Goal: Task Accomplishment & Management: Manage account settings

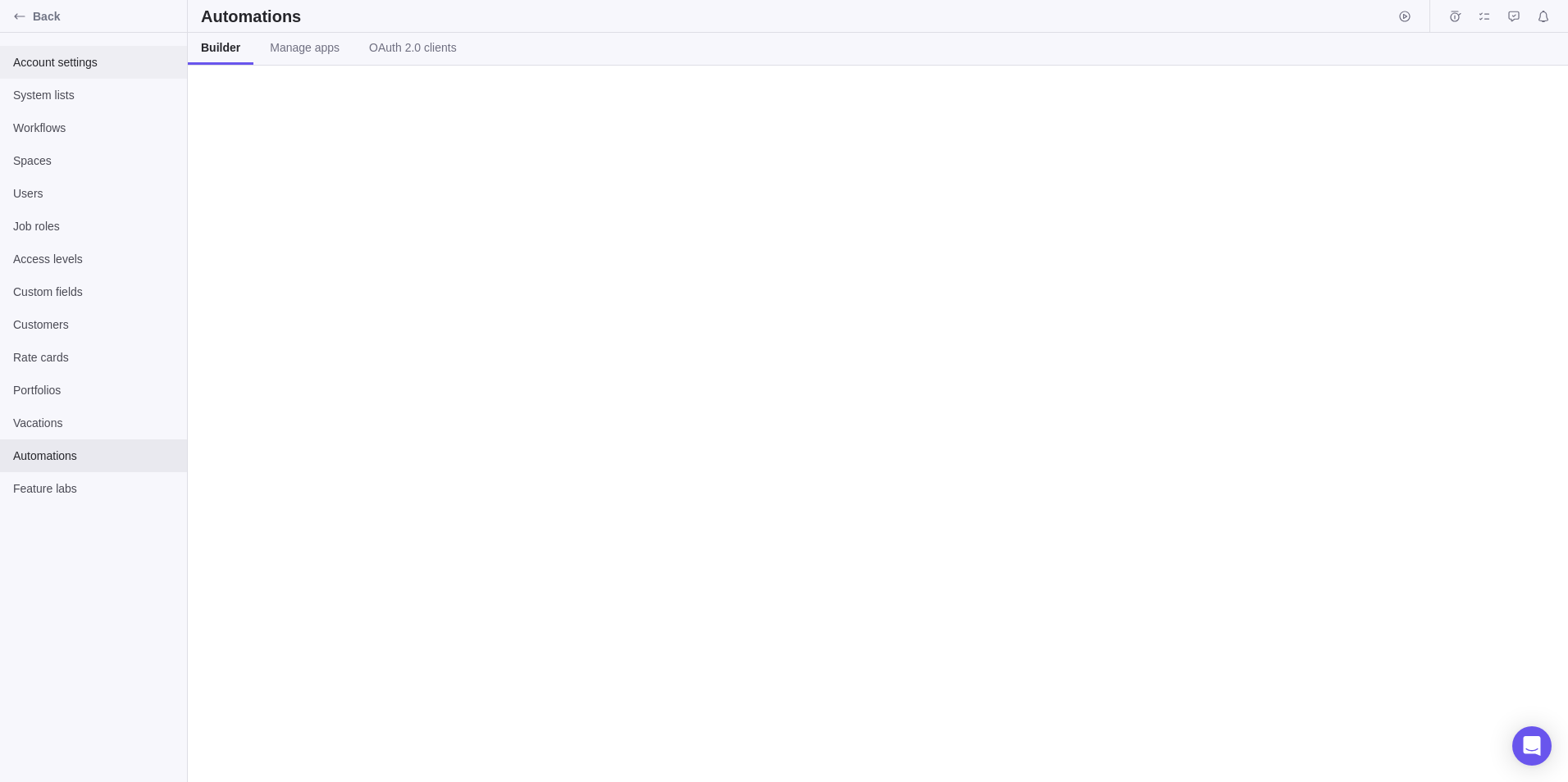
click at [64, 64] on span "Account settings" at bounding box center [93, 62] width 161 height 16
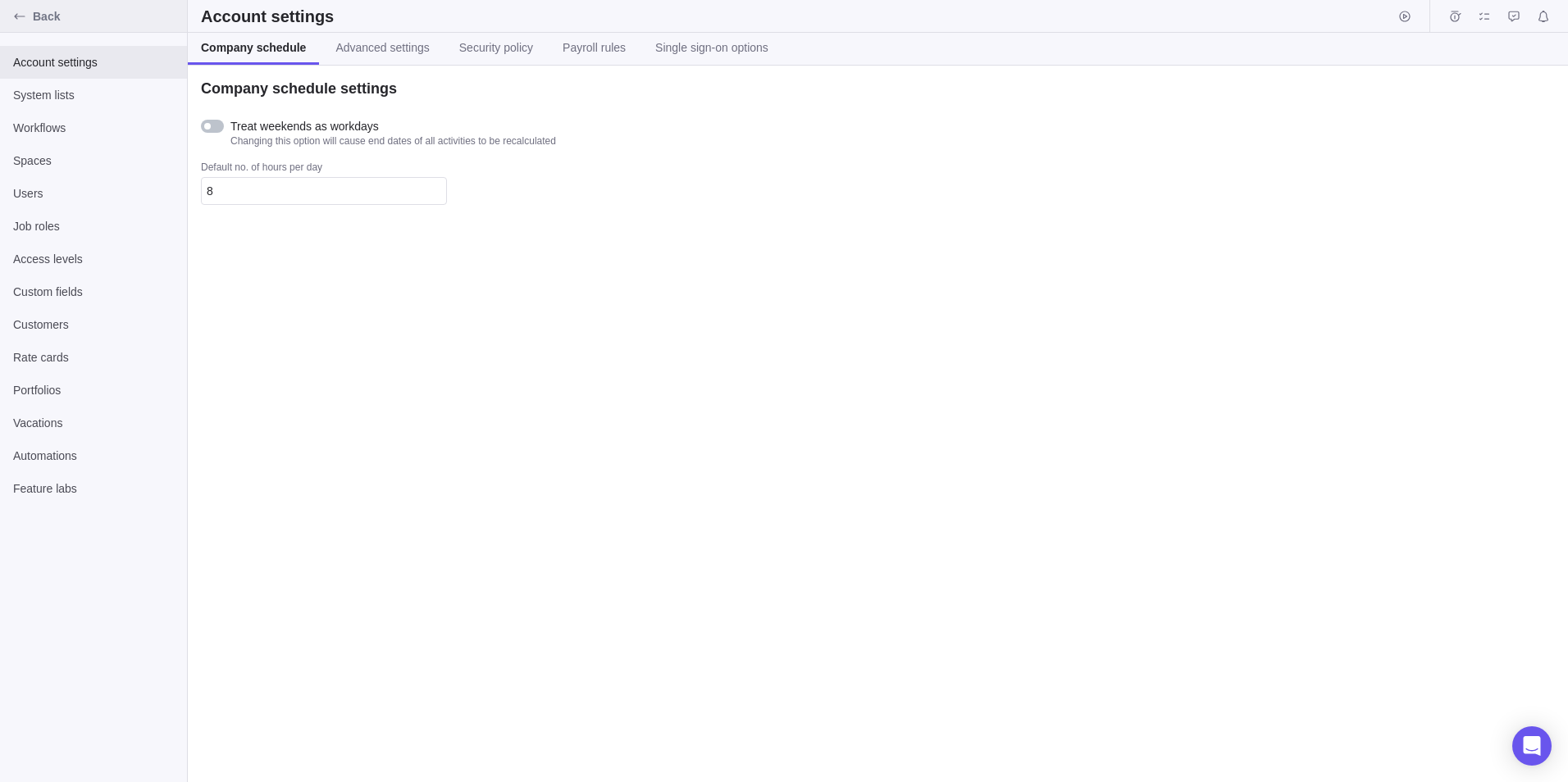
click at [23, 14] on icon "Back" at bounding box center [19, 15] width 13 height 13
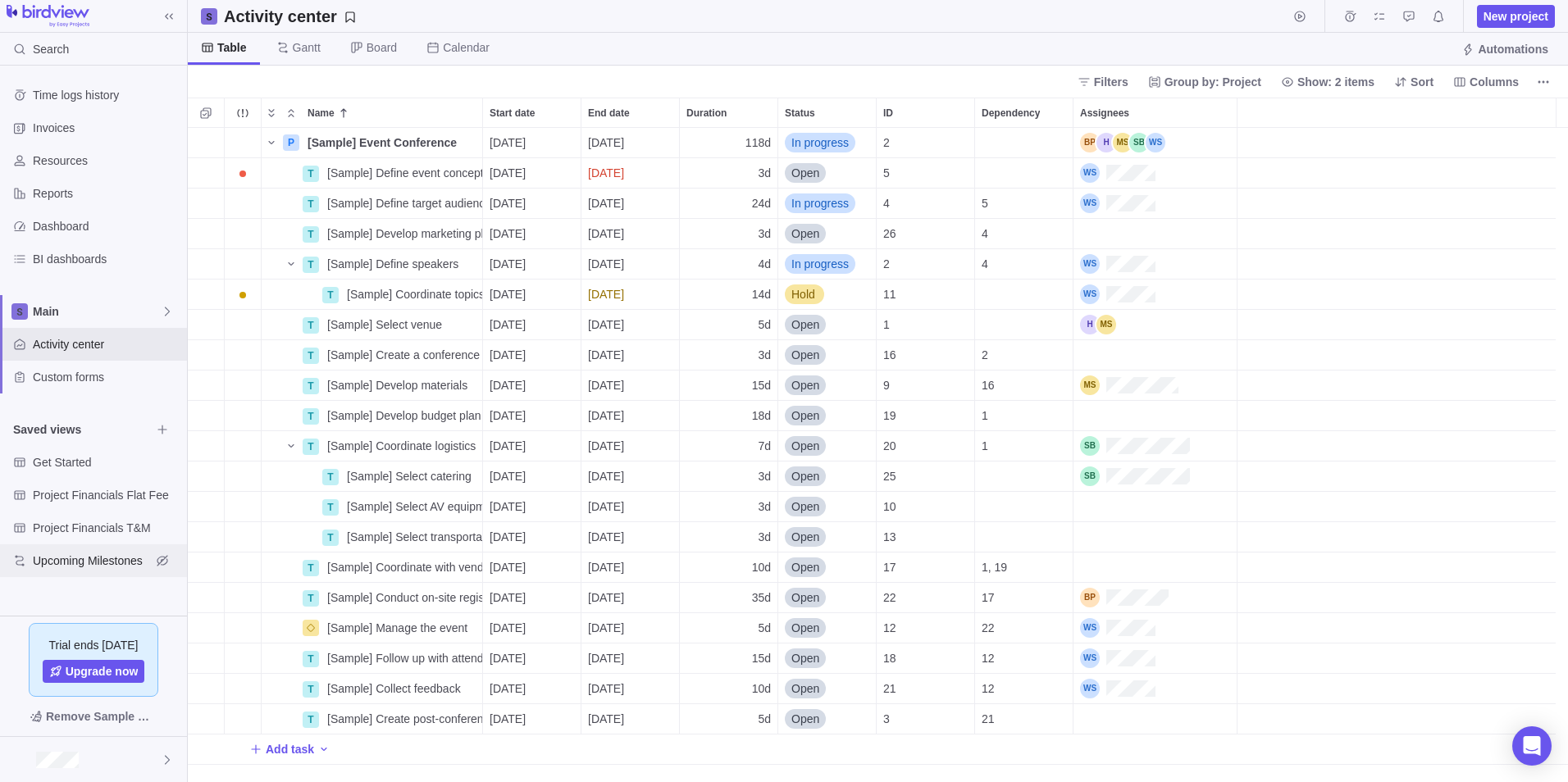
scroll to position [642, 1368]
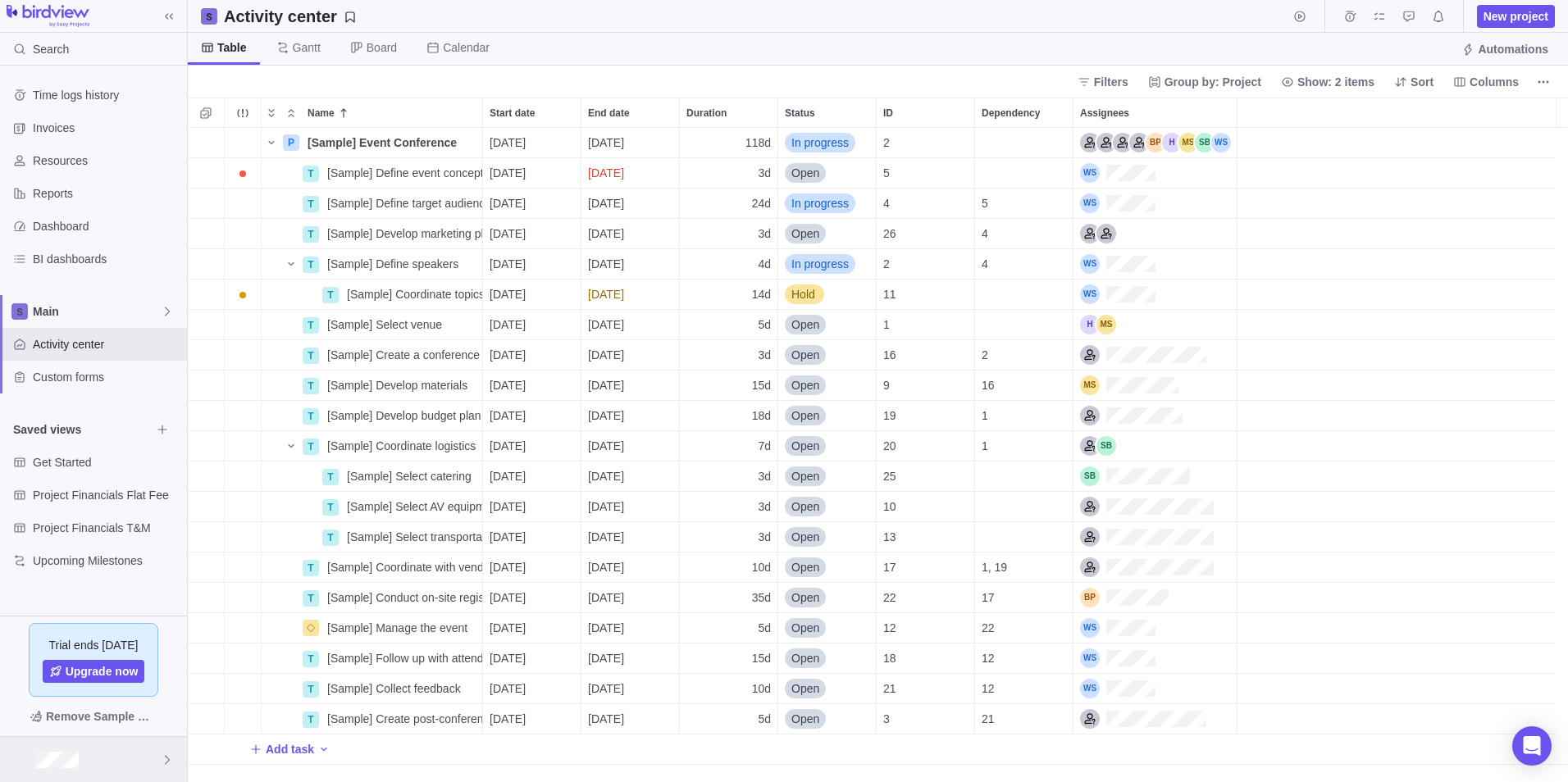
click at [96, 751] on div at bounding box center [94, 760] width 187 height 45
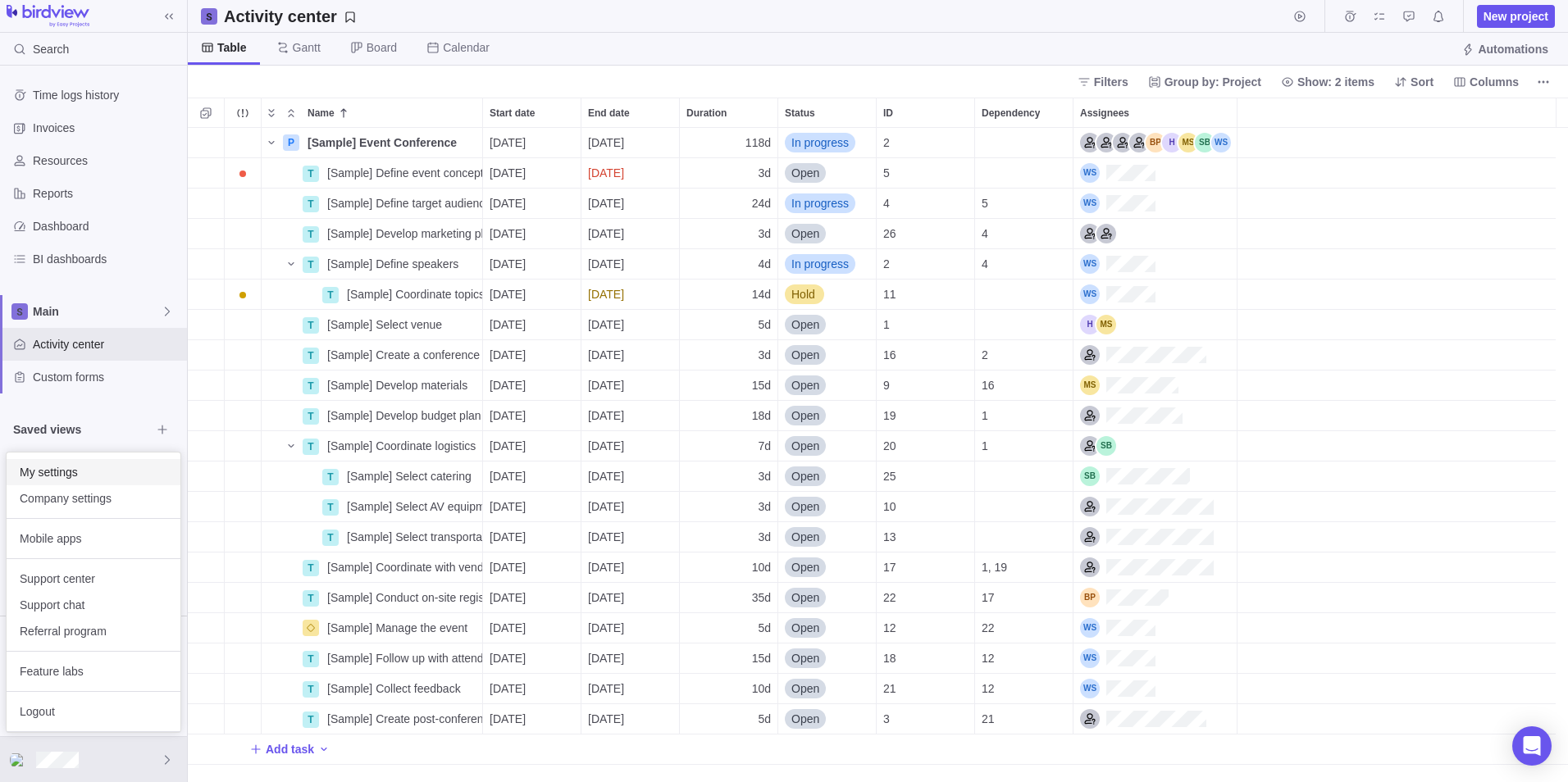
click at [85, 476] on span "My settings" at bounding box center [94, 472] width 148 height 16
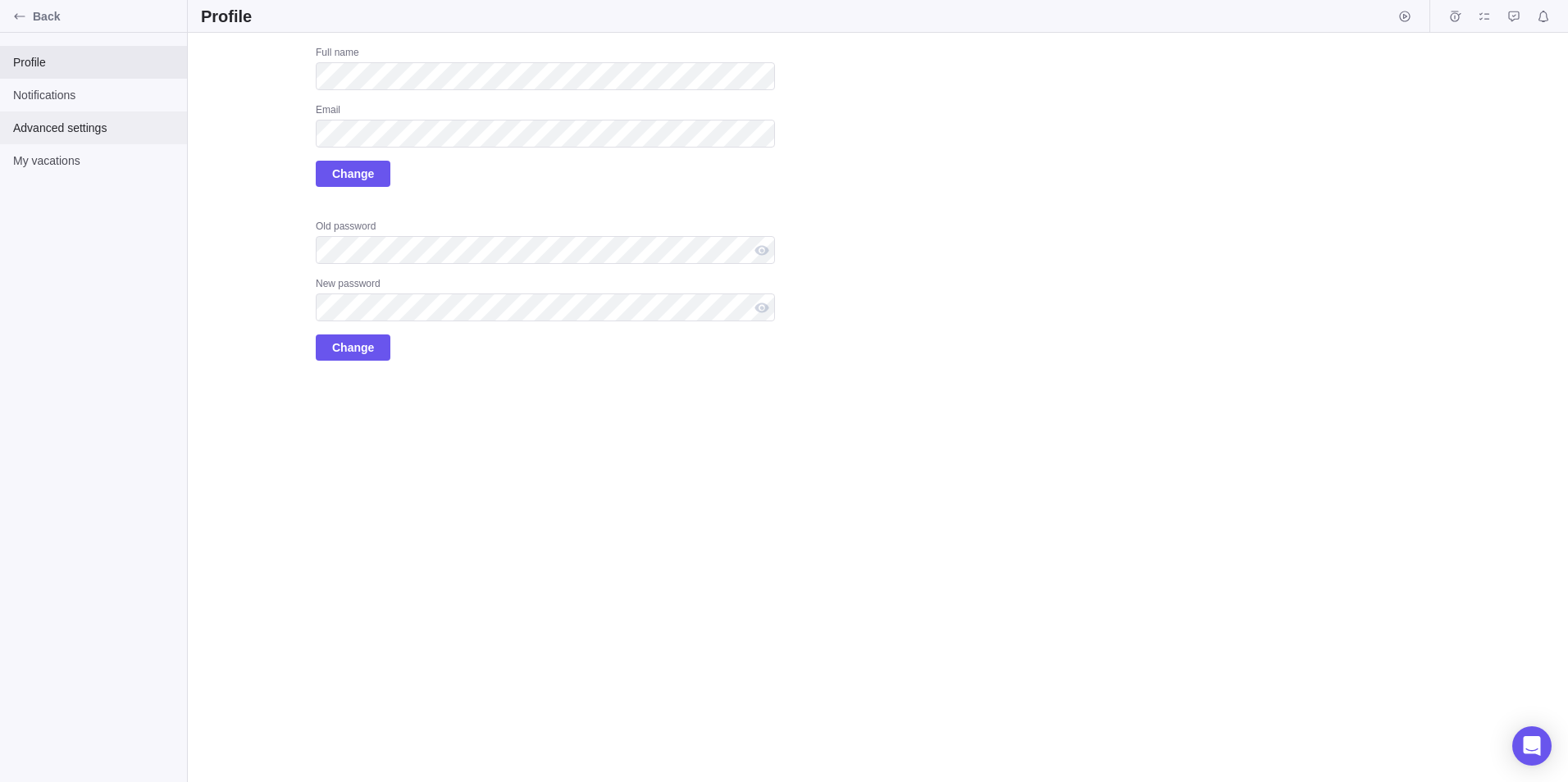
click at [72, 125] on span "Advanced settings" at bounding box center [93, 127] width 161 height 16
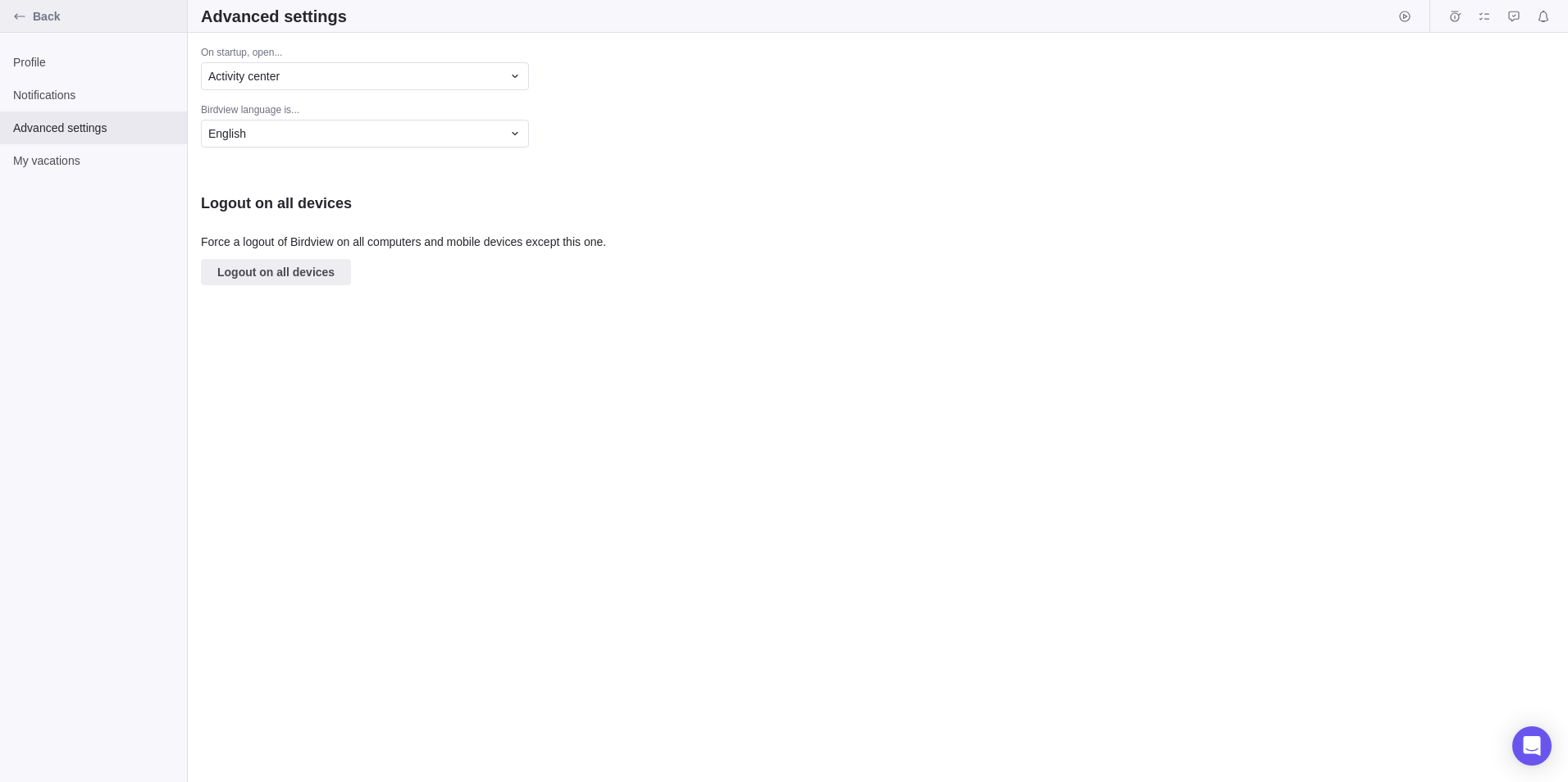
click at [11, 20] on div "Back" at bounding box center [20, 16] width 27 height 27
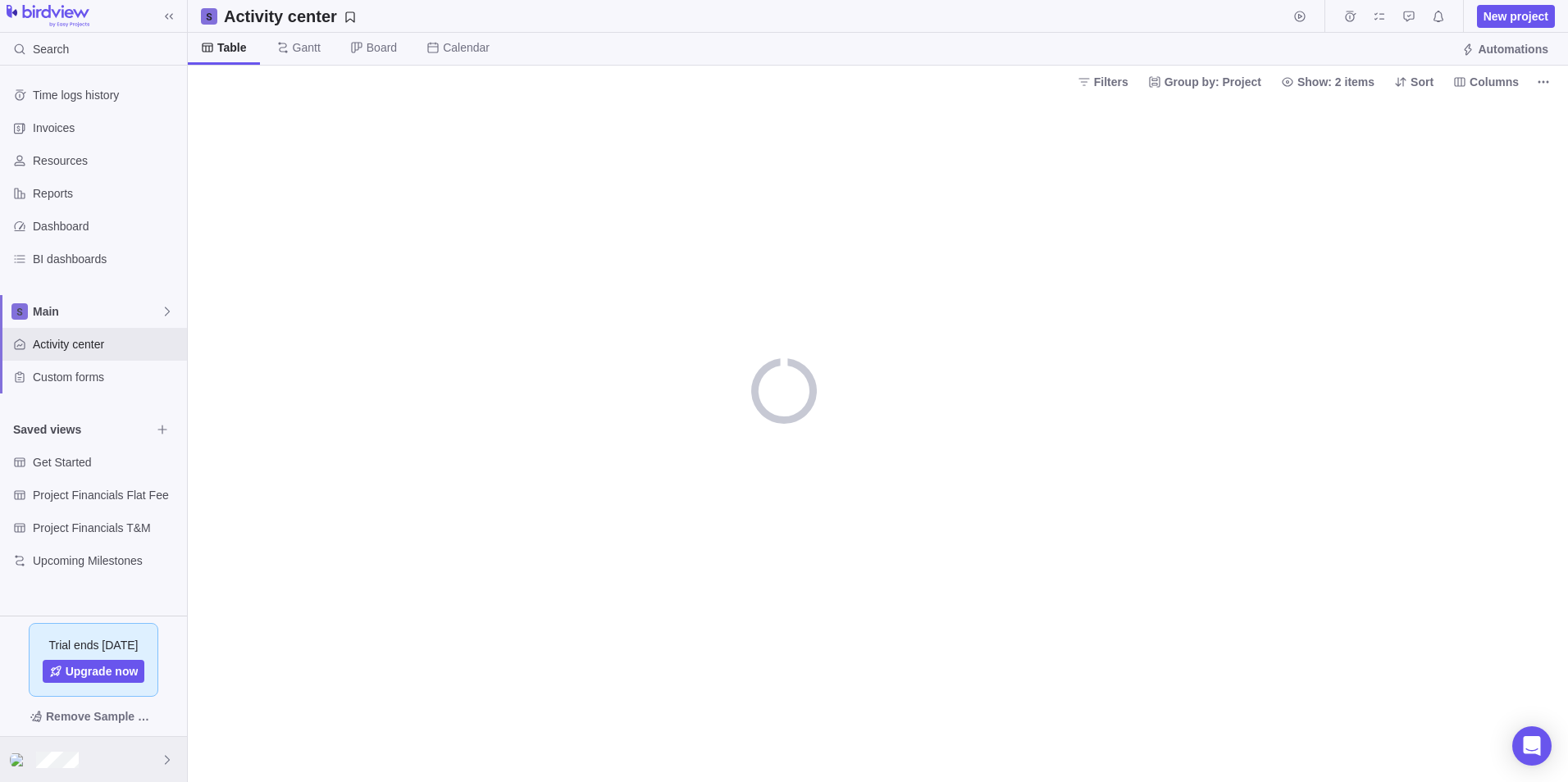
click at [87, 756] on div at bounding box center [94, 760] width 187 height 45
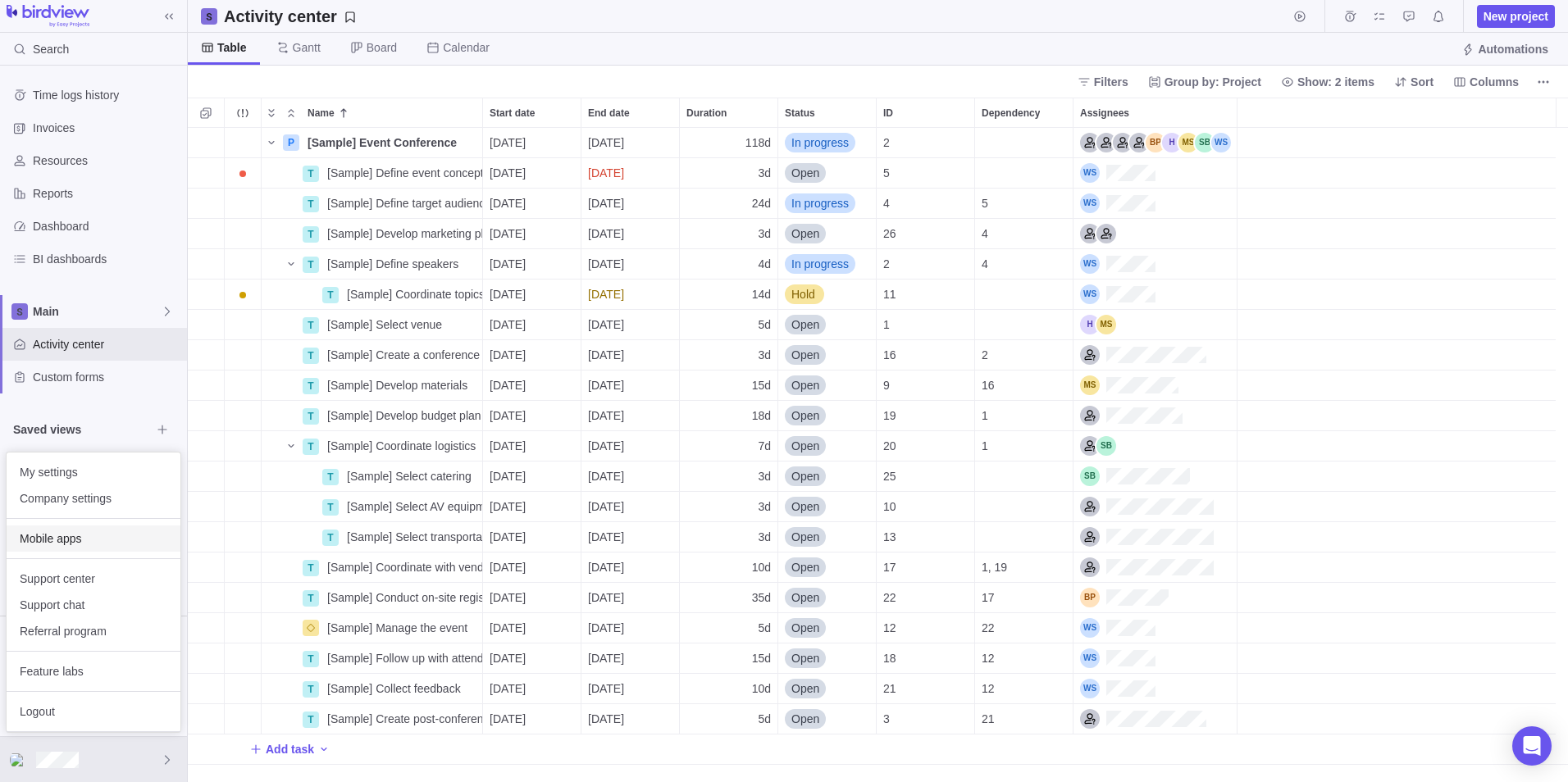
scroll to position [642, 1368]
click at [61, 499] on span "Company settings" at bounding box center [94, 498] width 148 height 16
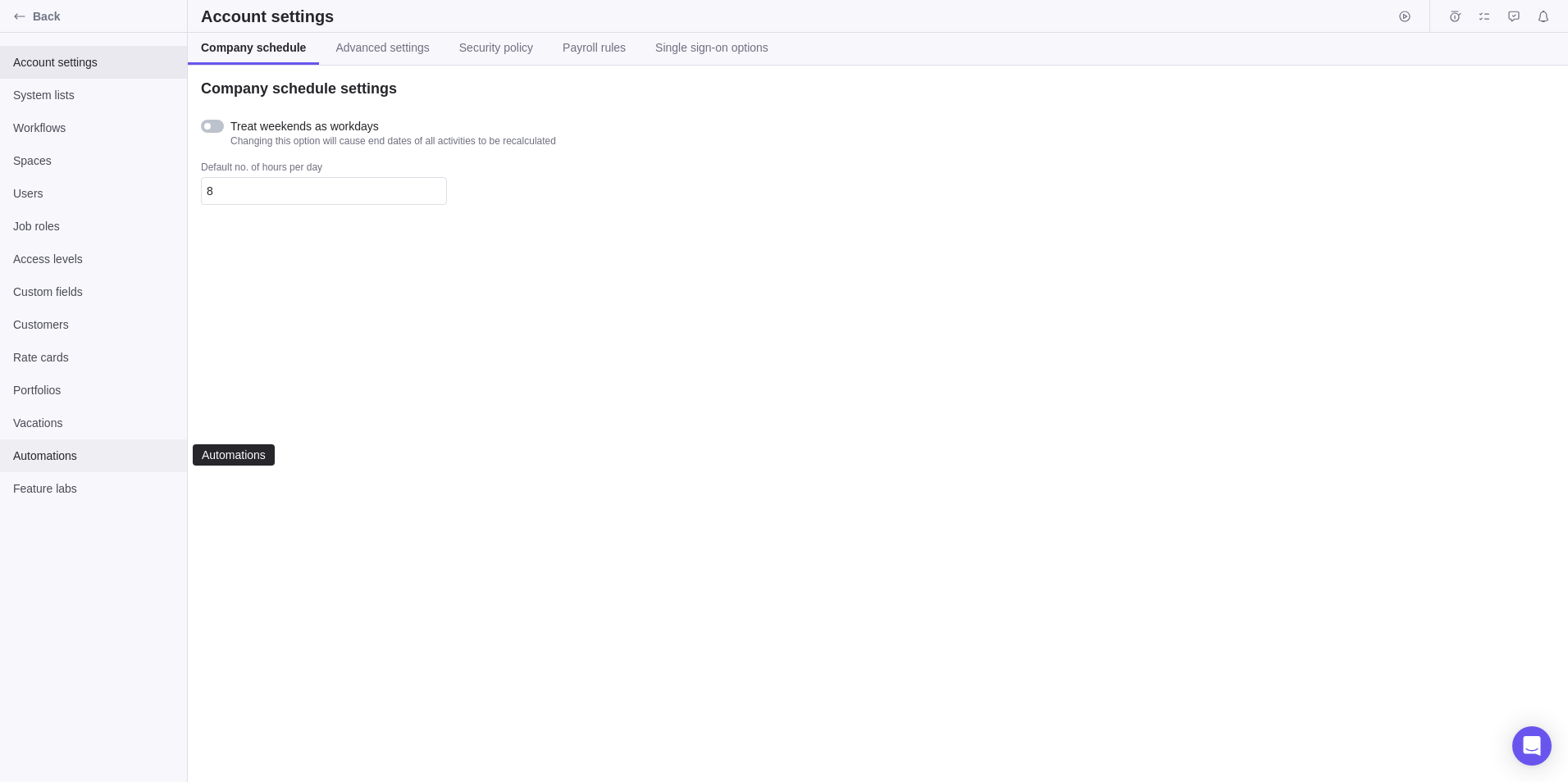
click at [90, 449] on span "Automations" at bounding box center [93, 455] width 161 height 16
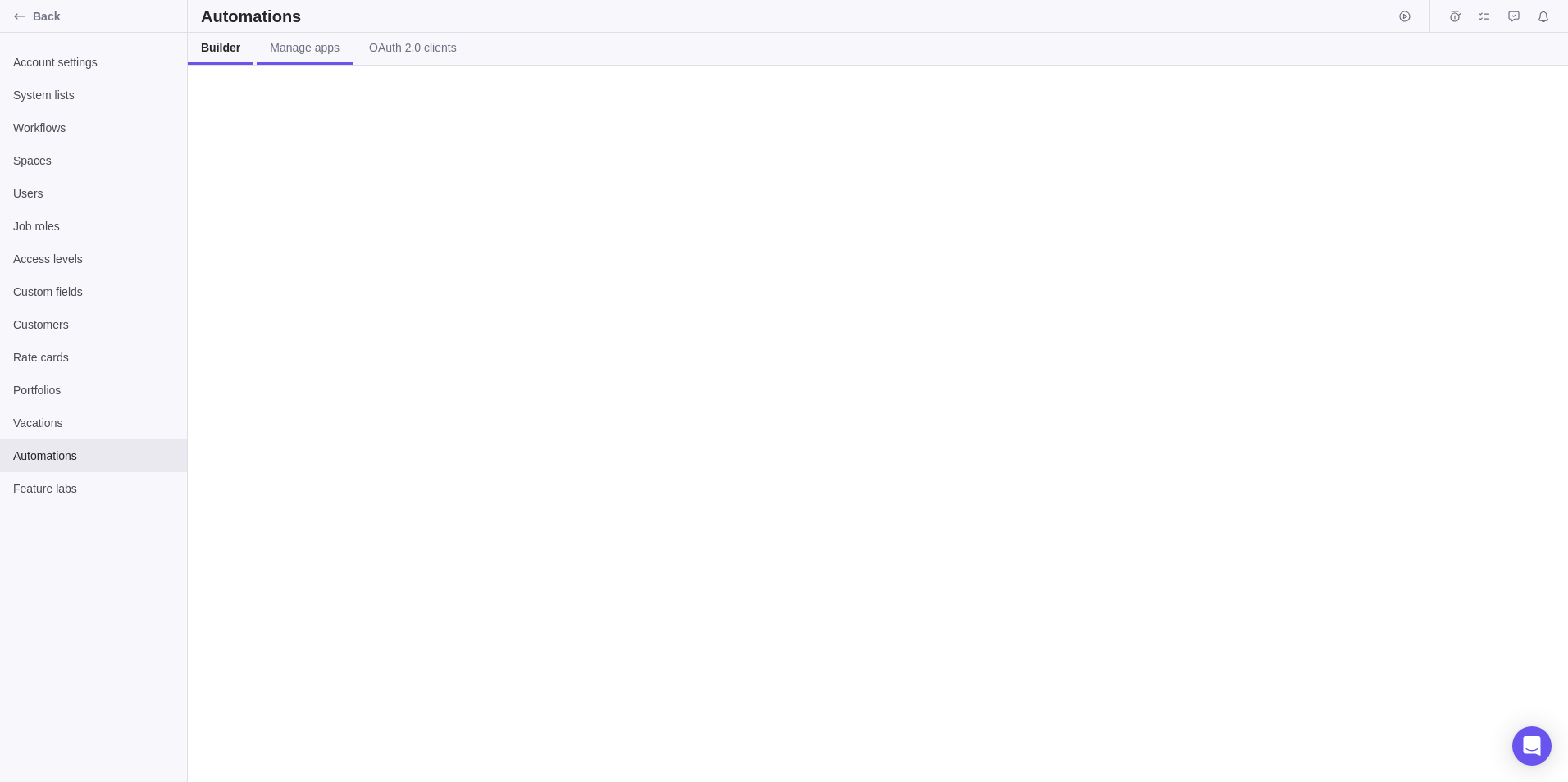
click at [317, 54] on span "Manage apps" at bounding box center [304, 47] width 70 height 16
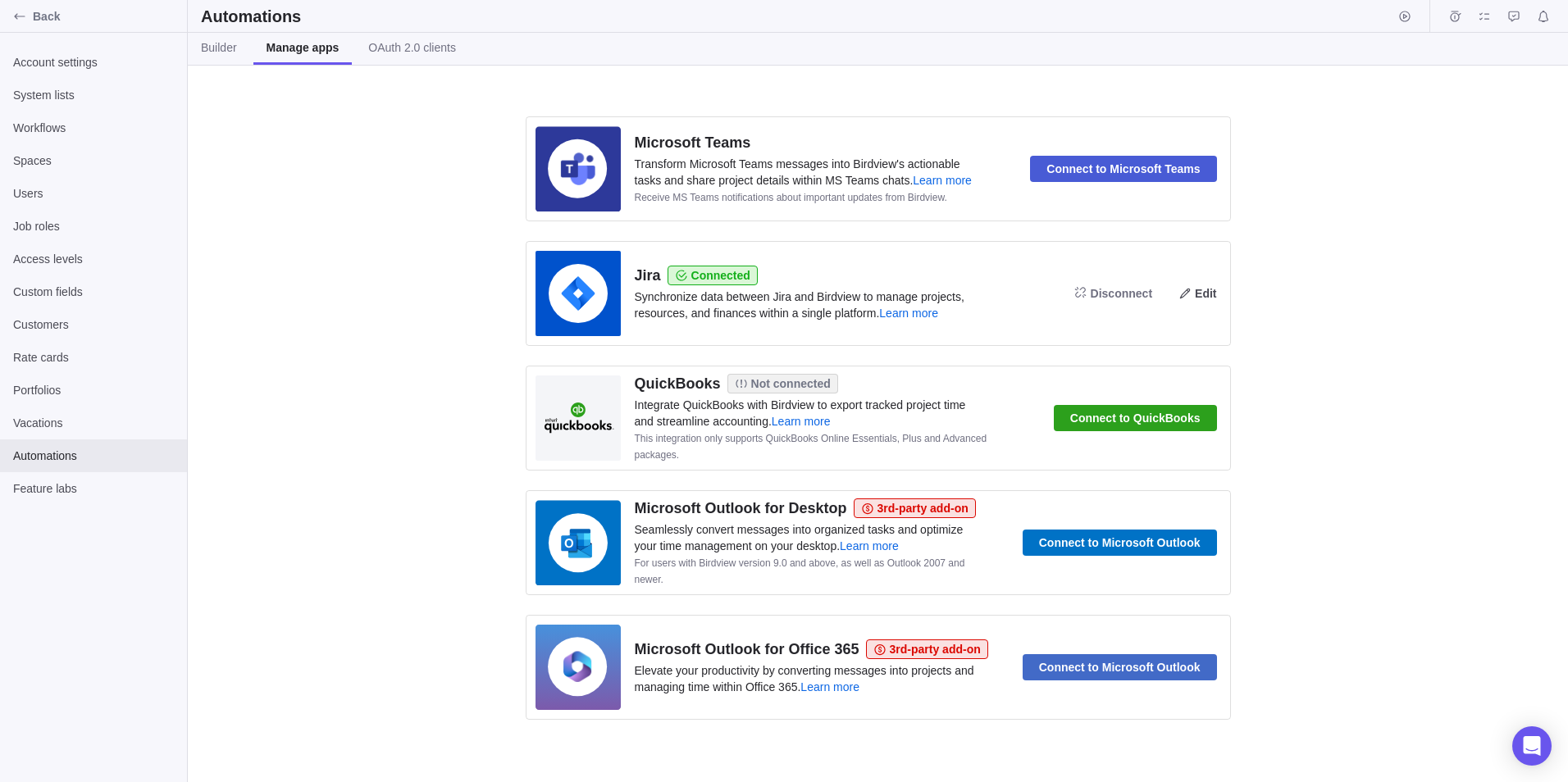
click at [1192, 294] on icon at bounding box center [1184, 293] width 13 height 13
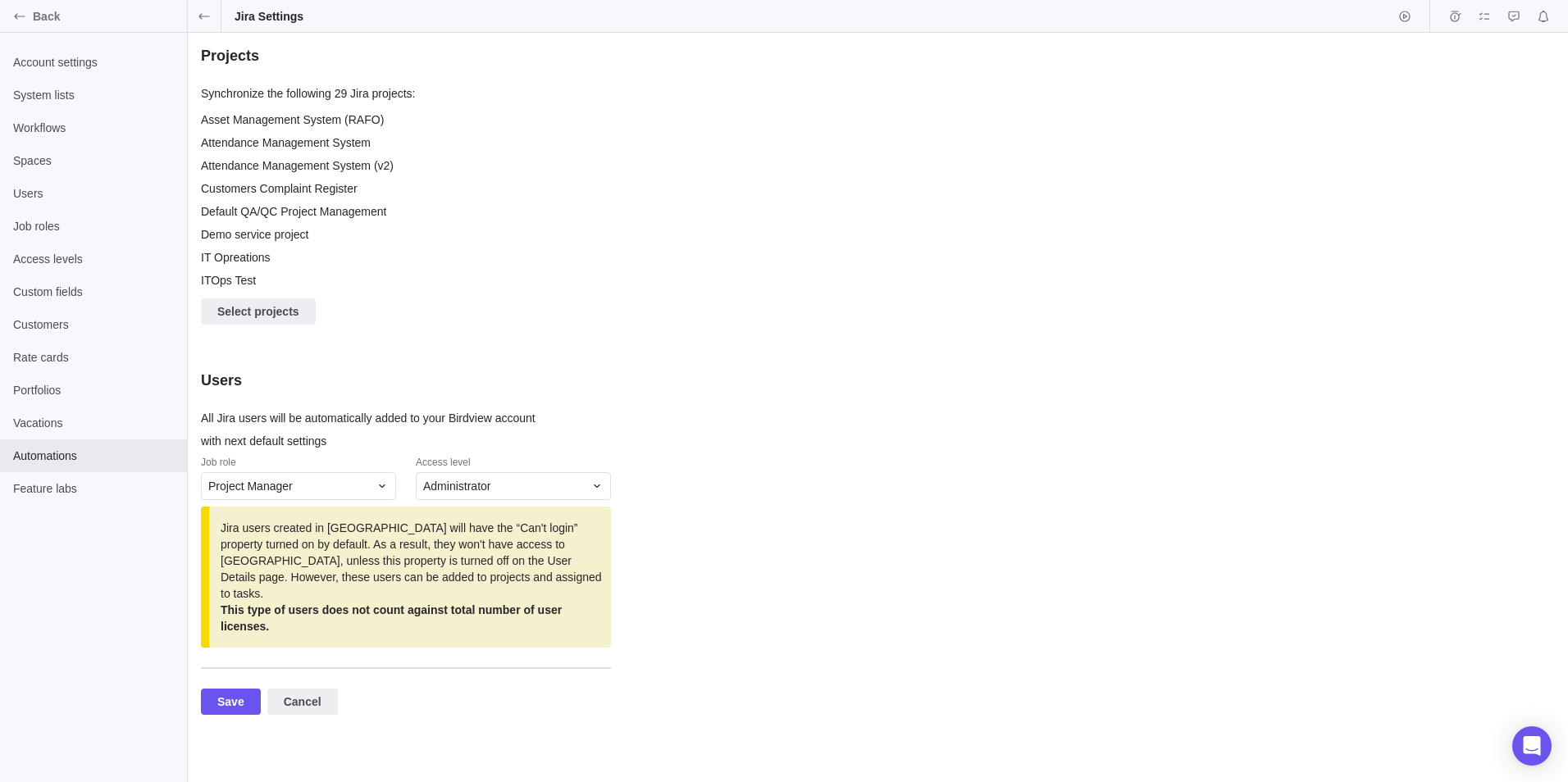
scroll to position [172, 398]
click at [310, 692] on span "Cancel" at bounding box center [302, 701] width 38 height 20
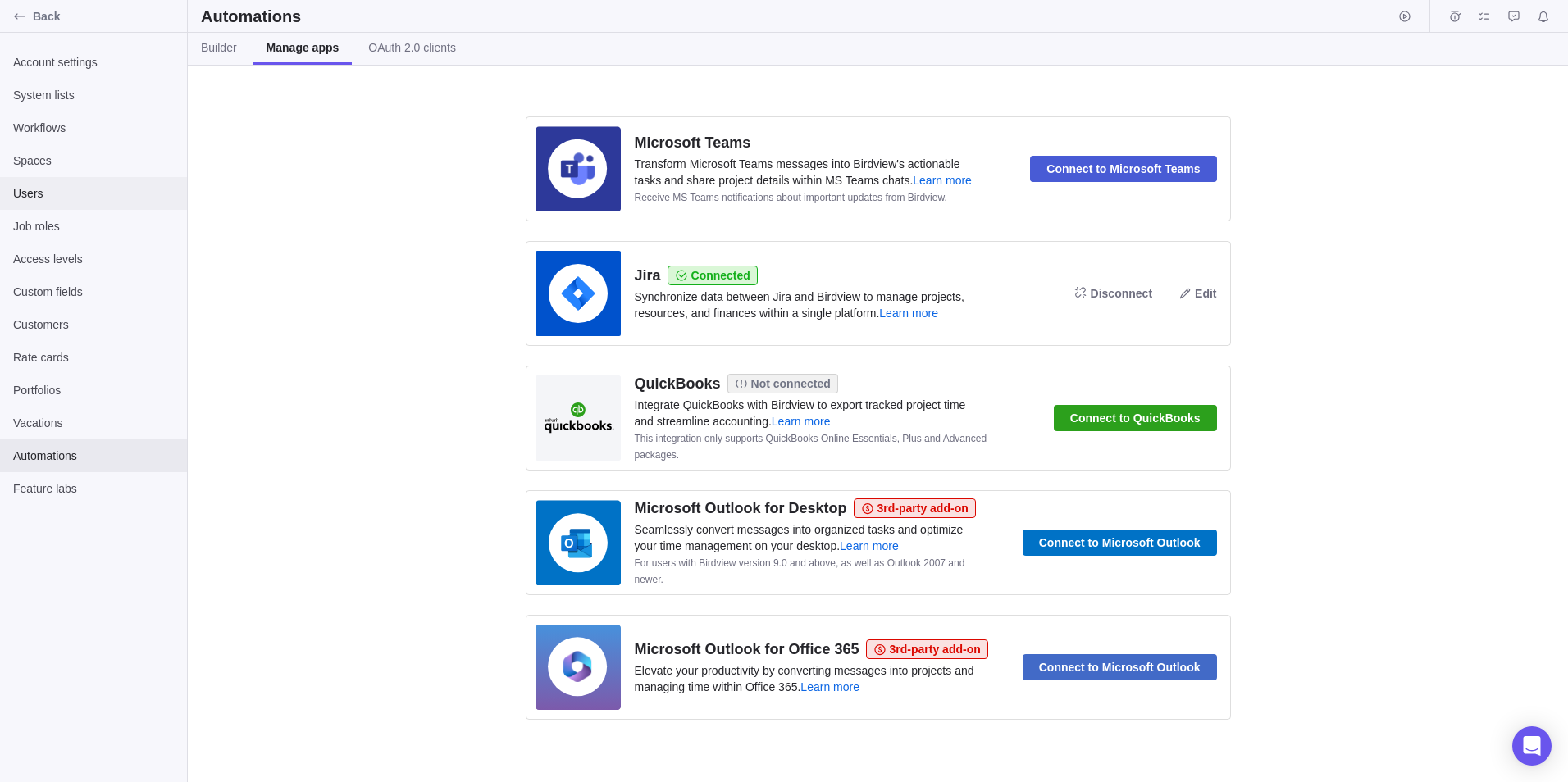
click at [56, 188] on span "Users" at bounding box center [93, 193] width 161 height 16
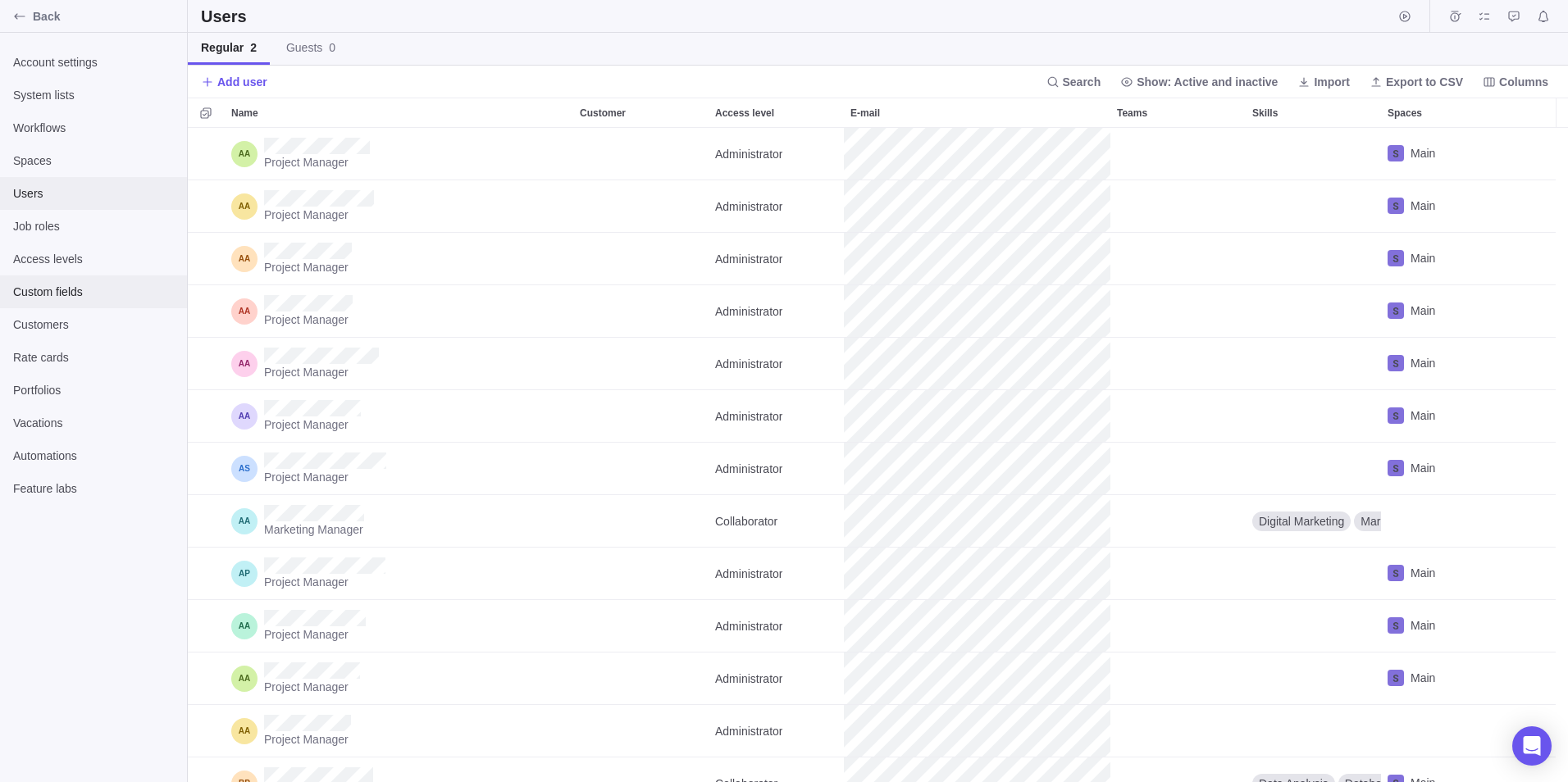
scroll to position [642, 1368]
